Goal: Task Accomplishment & Management: Manage account settings

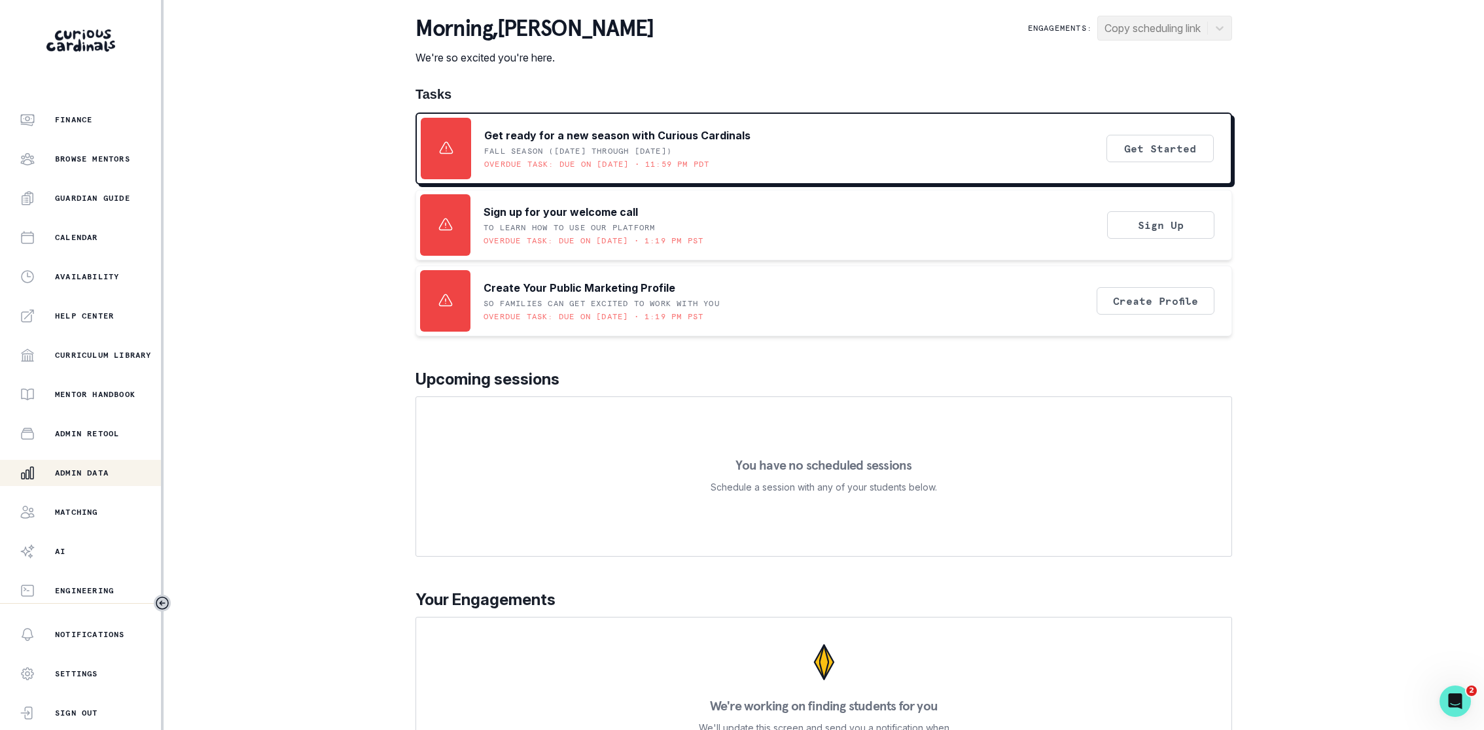
click at [81, 464] on button "Admin Data" at bounding box center [80, 473] width 161 height 26
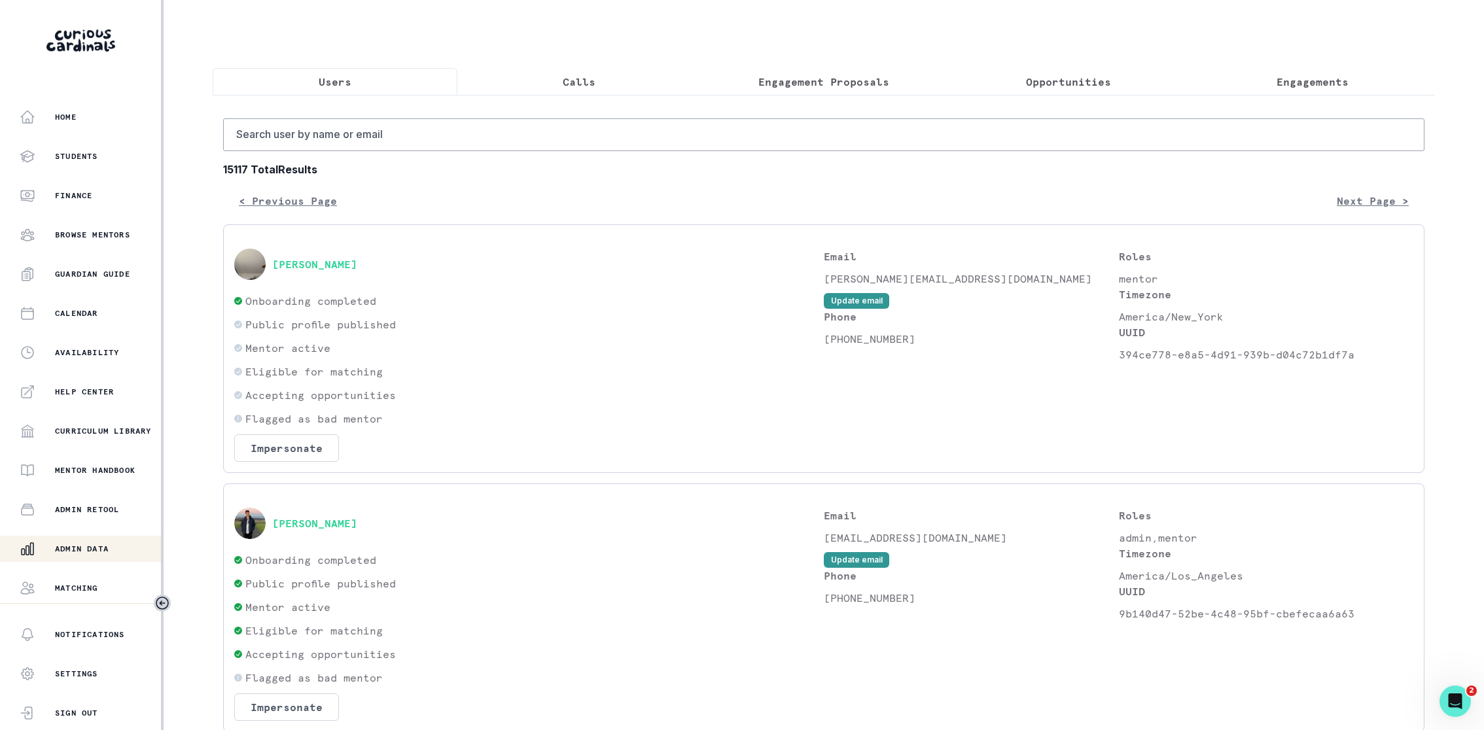
click at [1034, 89] on p "Opportunities" at bounding box center [1068, 82] width 85 height 16
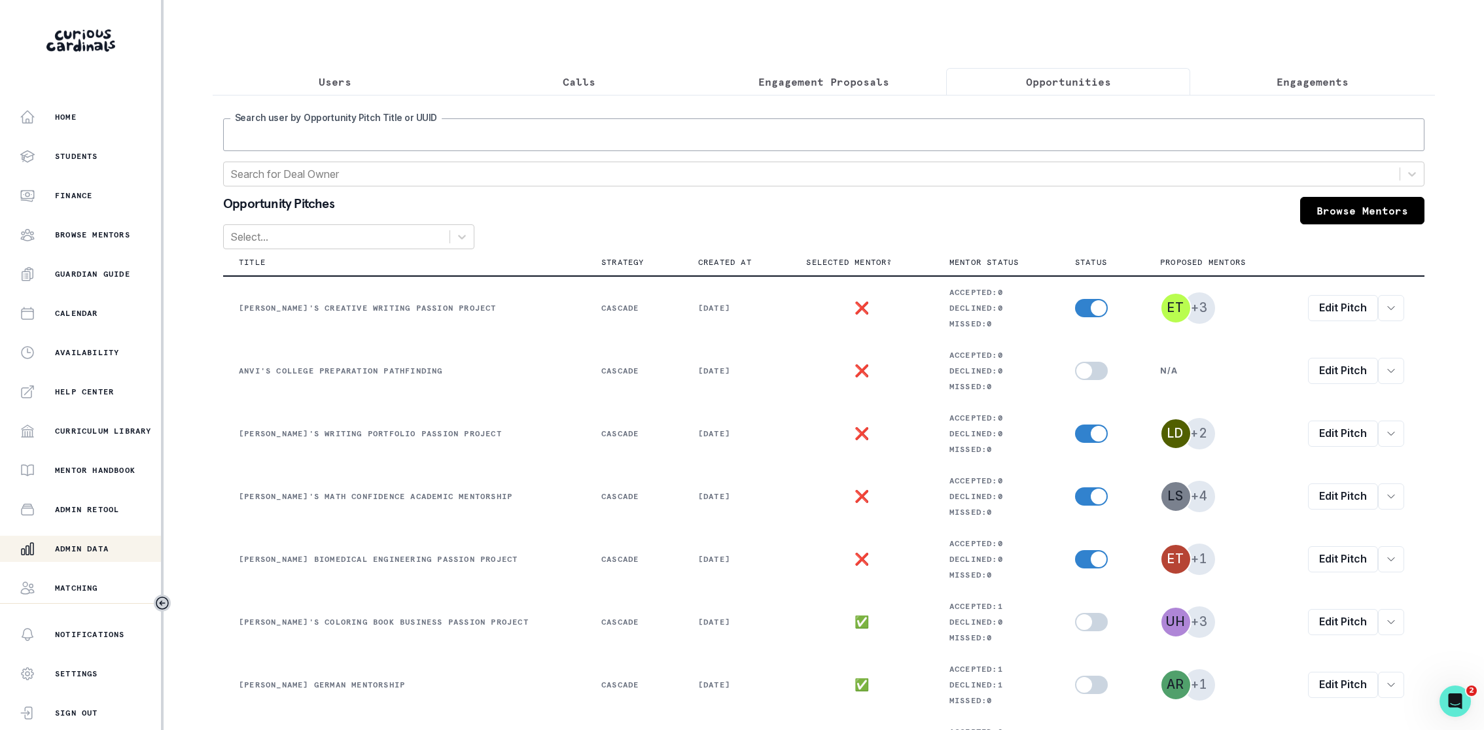
click at [971, 133] on input "Search user by Opportunity Pitch Title or UUID" at bounding box center [823, 134] width 1201 height 33
type input "avi"
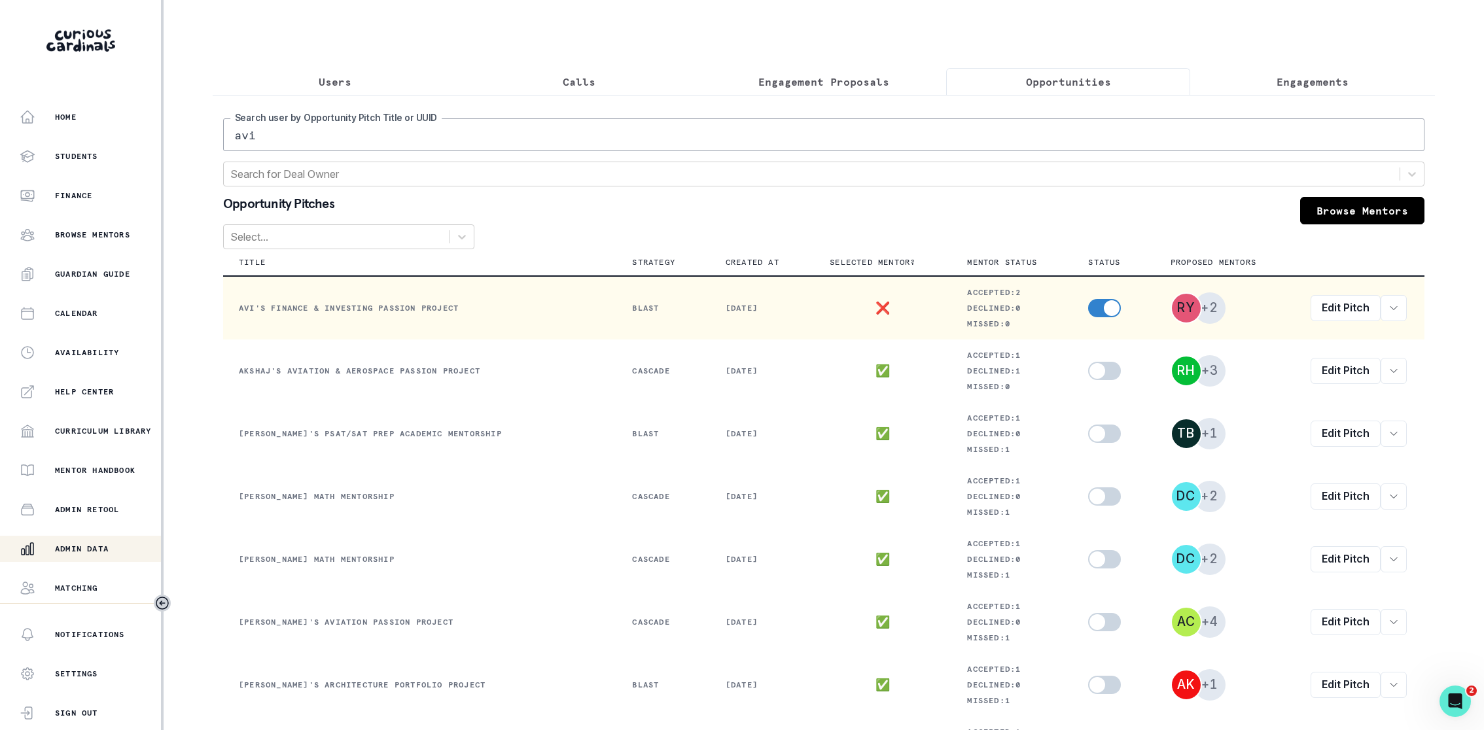
click at [1104, 304] on span at bounding box center [1112, 308] width 16 height 16
click at [1088, 299] on input "checkbox" at bounding box center [1087, 298] width 1 height 1
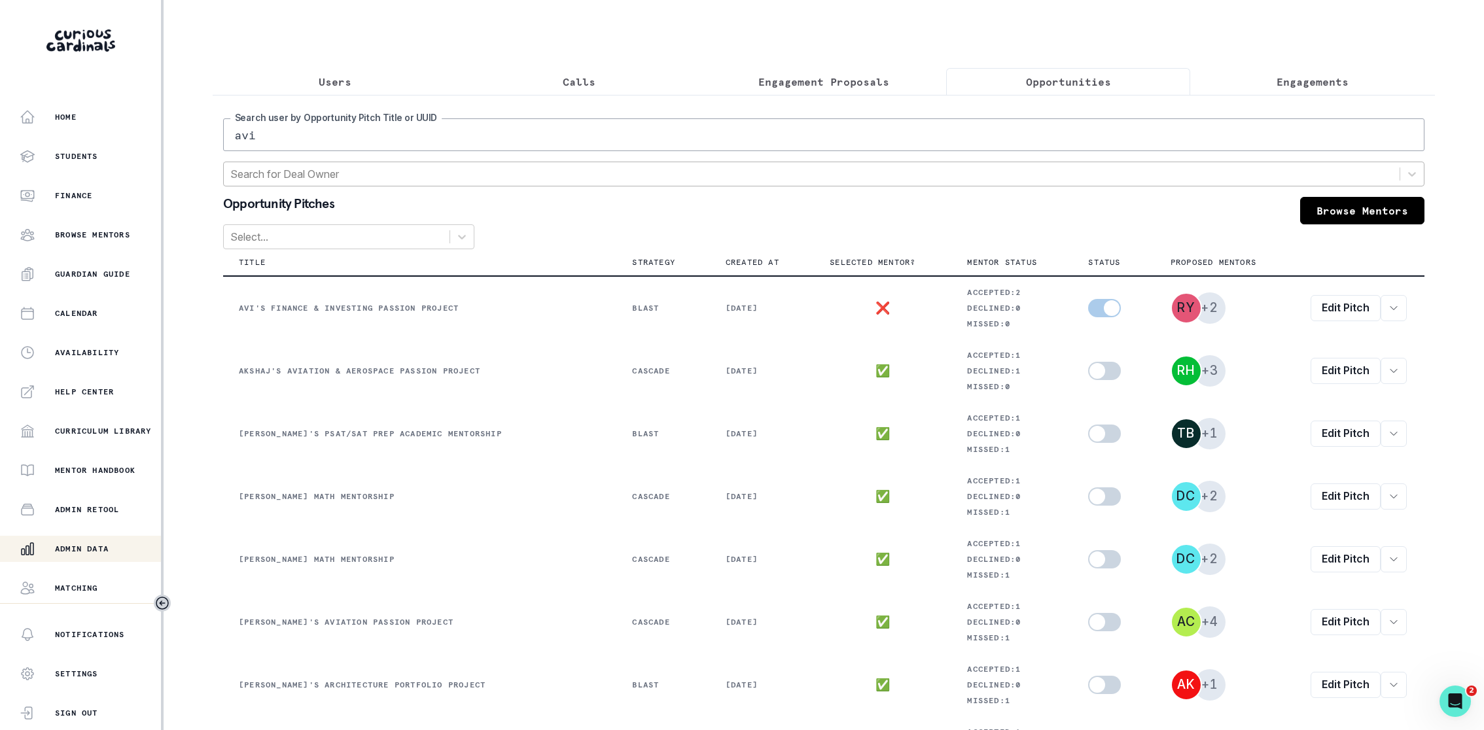
checkbox input "false"
